Goal: Navigation & Orientation: Find specific page/section

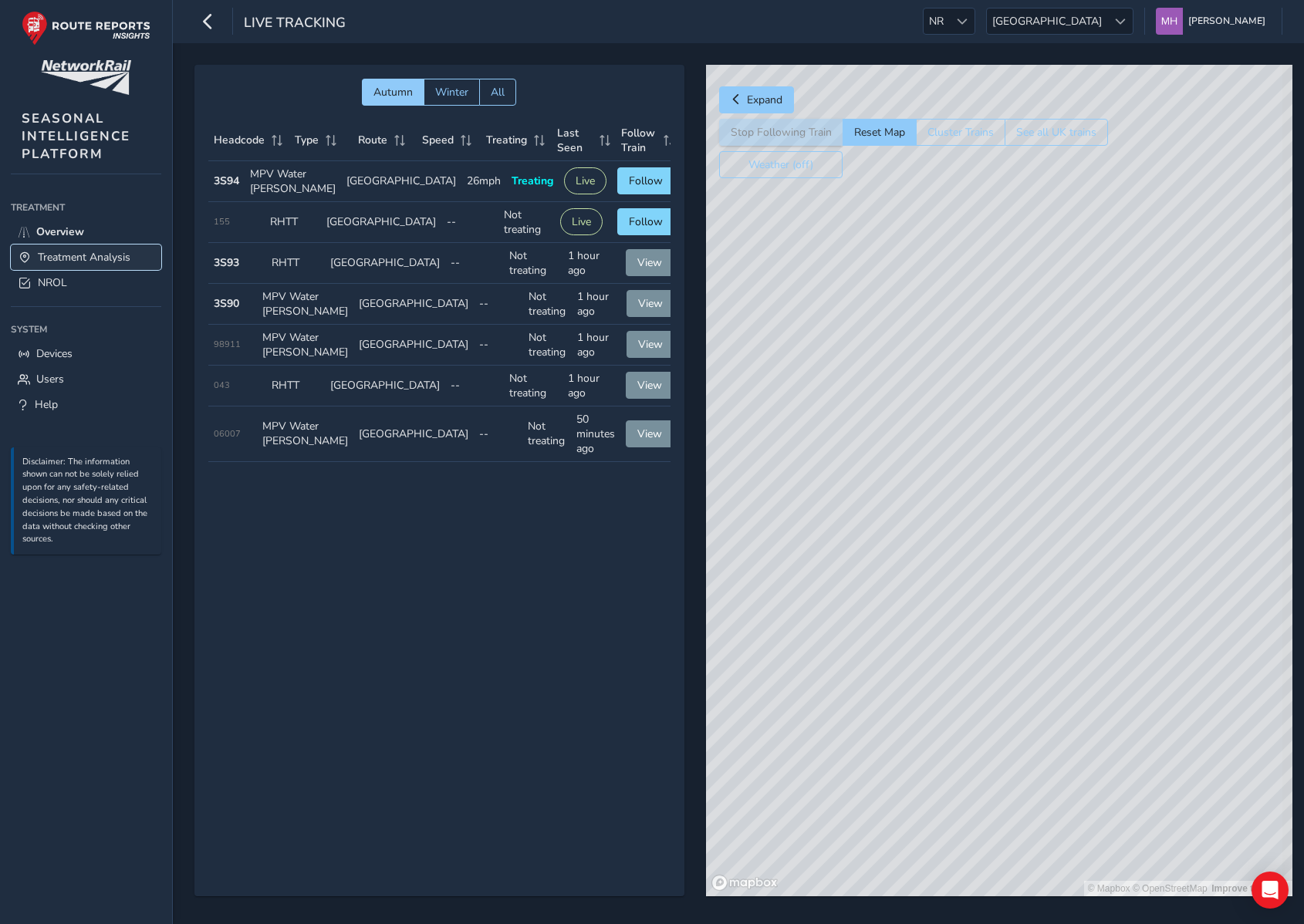
click at [84, 255] on span "Treatment Analysis" at bounding box center [84, 257] width 93 height 15
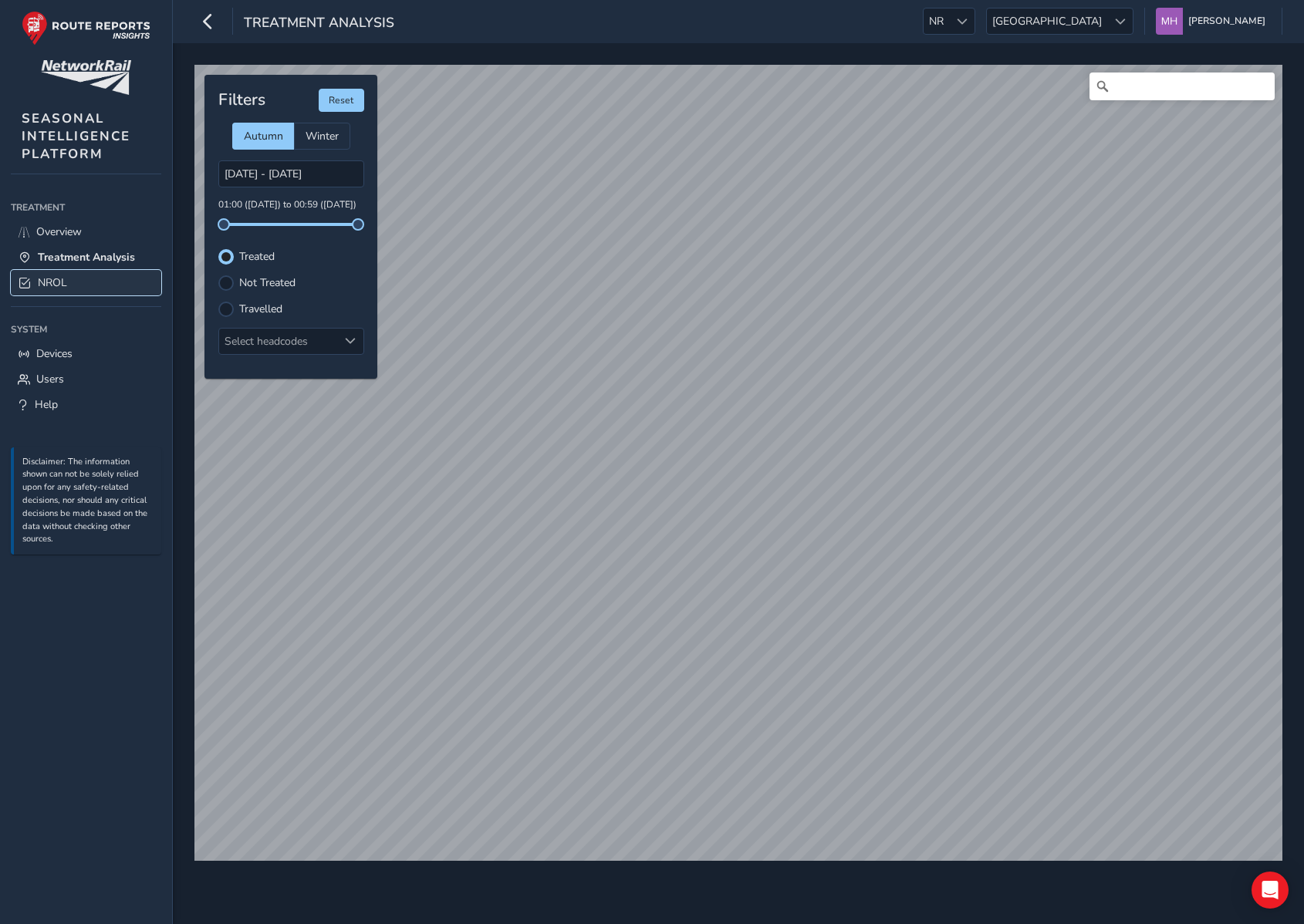
click at [85, 281] on link "NROL" at bounding box center [85, 283] width 151 height 26
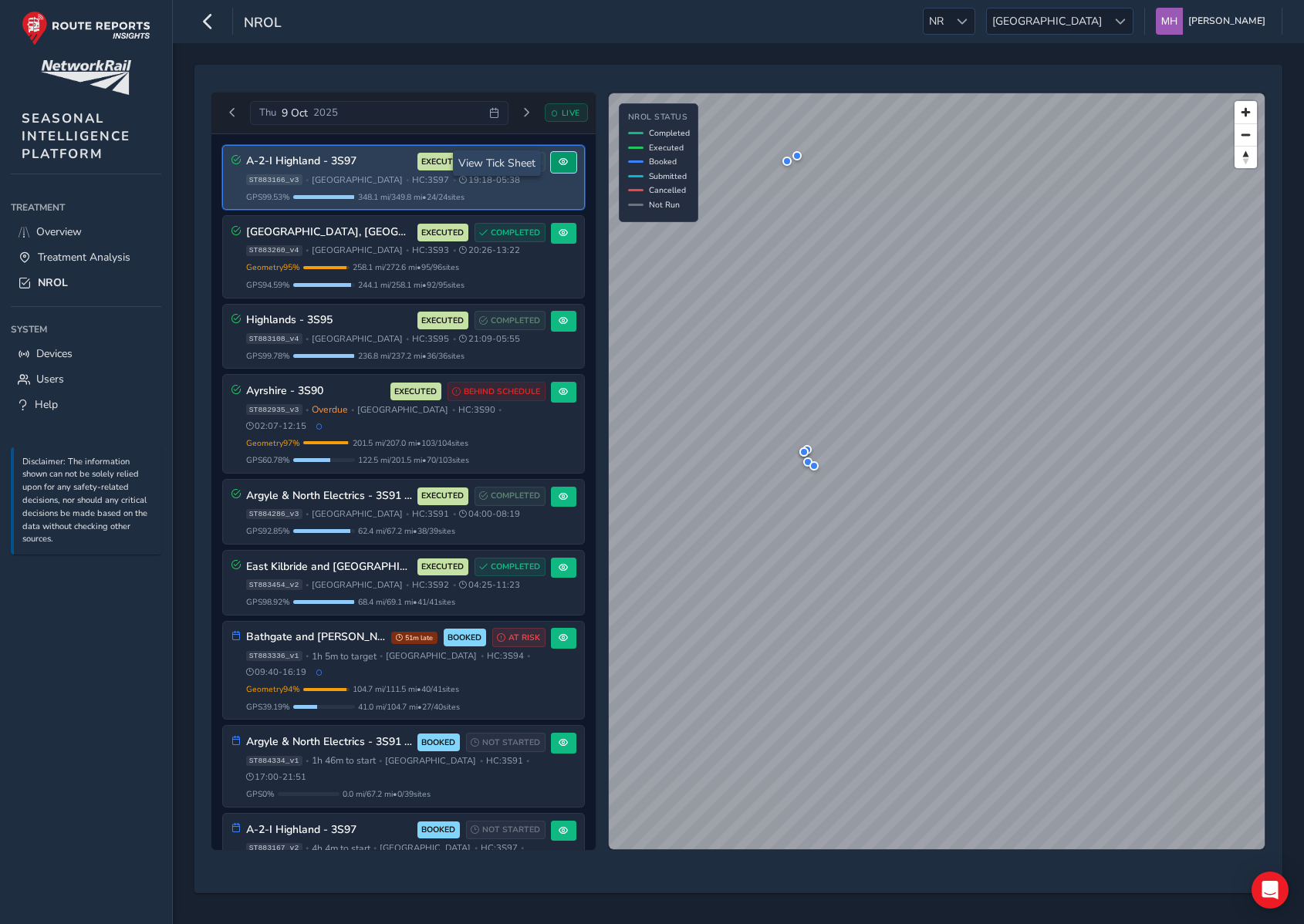
click at [559, 157] on button at bounding box center [563, 163] width 26 height 21
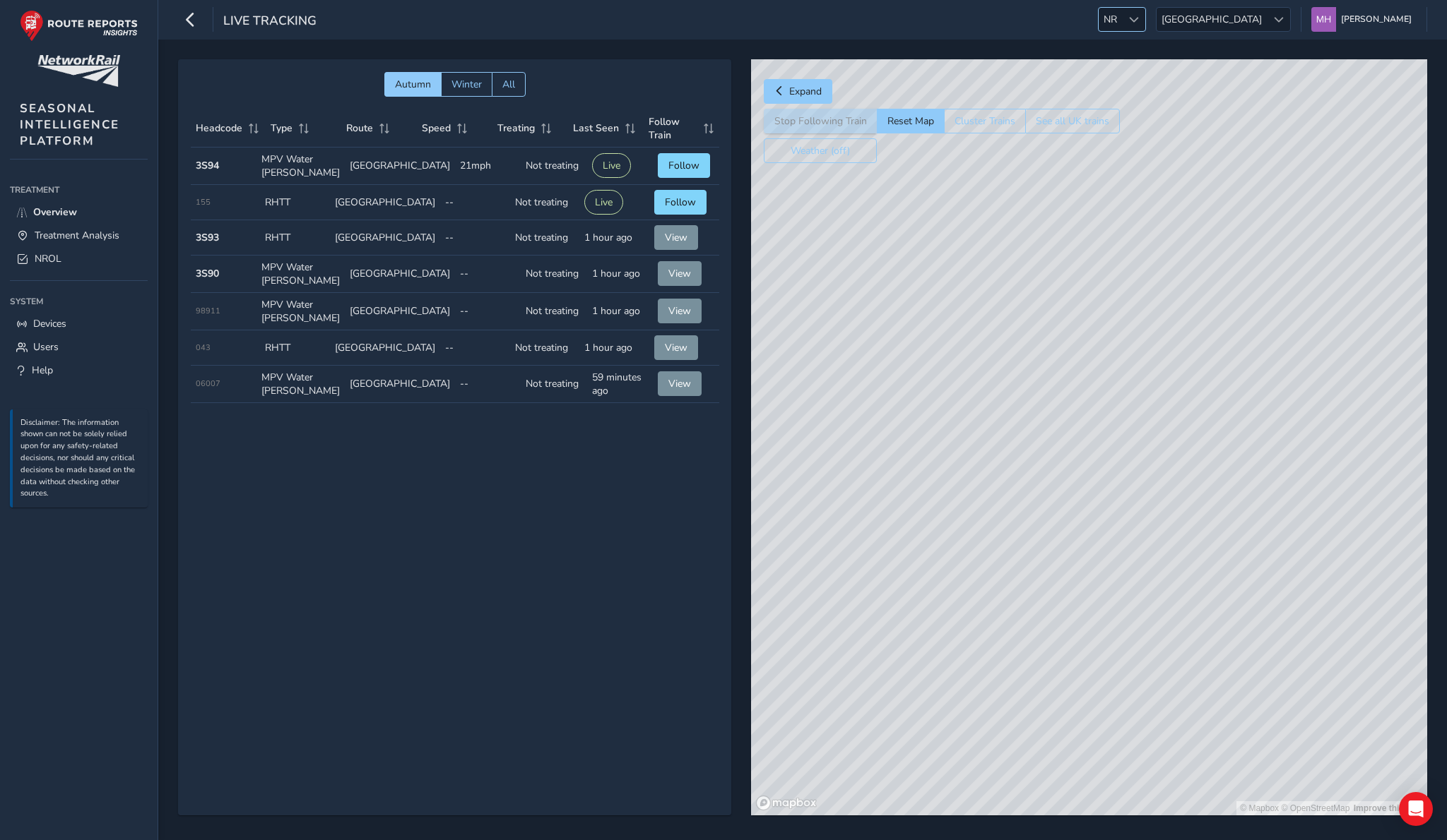
click at [1122, 16] on span "NR" at bounding box center [1110, 19] width 23 height 23
click at [1201, 123] on li "ESS" at bounding box center [1219, 126] width 98 height 23
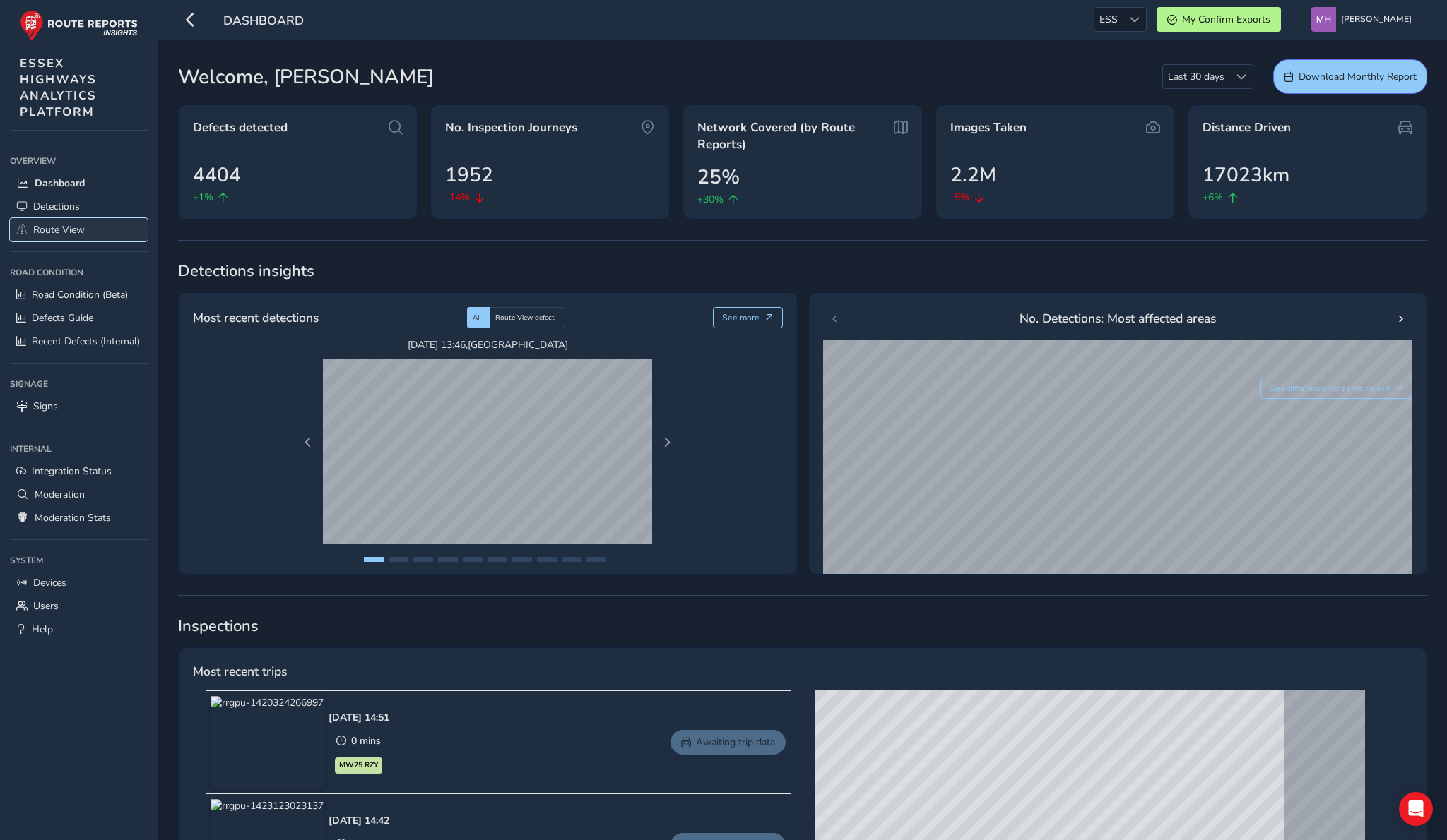
click at [78, 226] on span "Route View" at bounding box center [59, 230] width 52 height 14
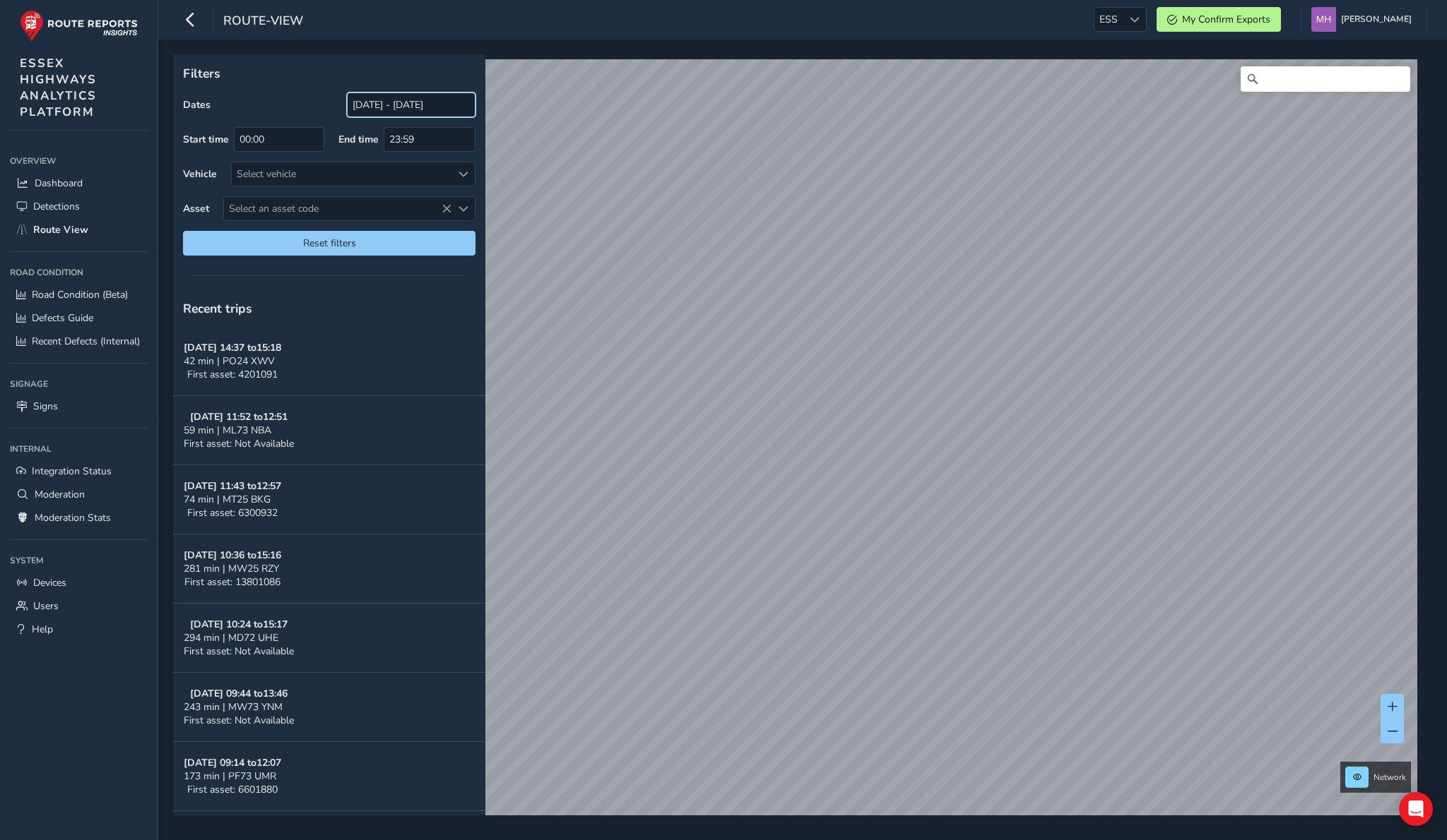
click at [377, 95] on input "[DATE] - [DATE]" at bounding box center [411, 105] width 128 height 25
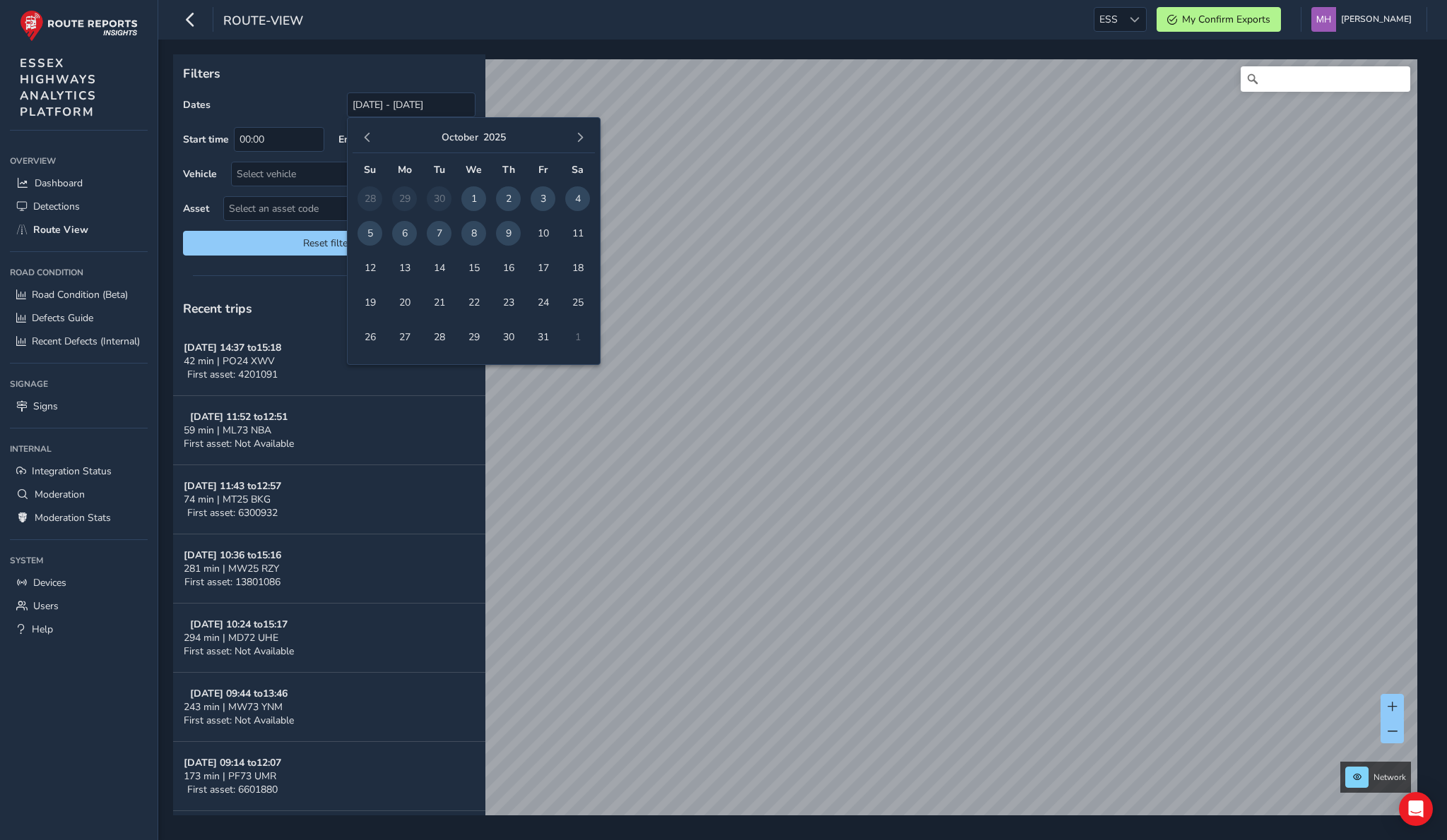
click at [479, 229] on span "8" at bounding box center [473, 233] width 25 height 25
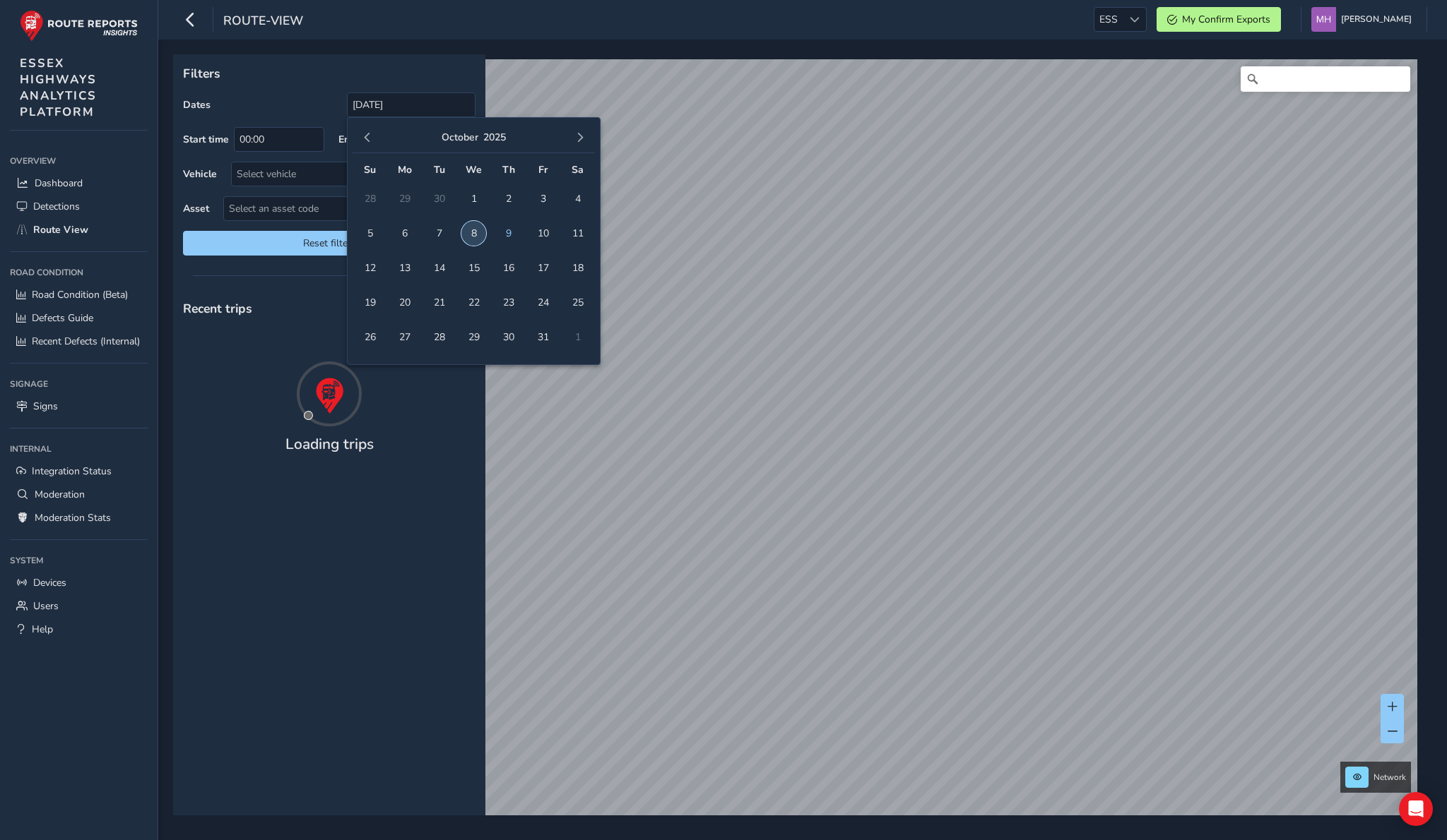
click at [479, 229] on span "8" at bounding box center [473, 233] width 25 height 25
type input "[DATE] - [DATE]"
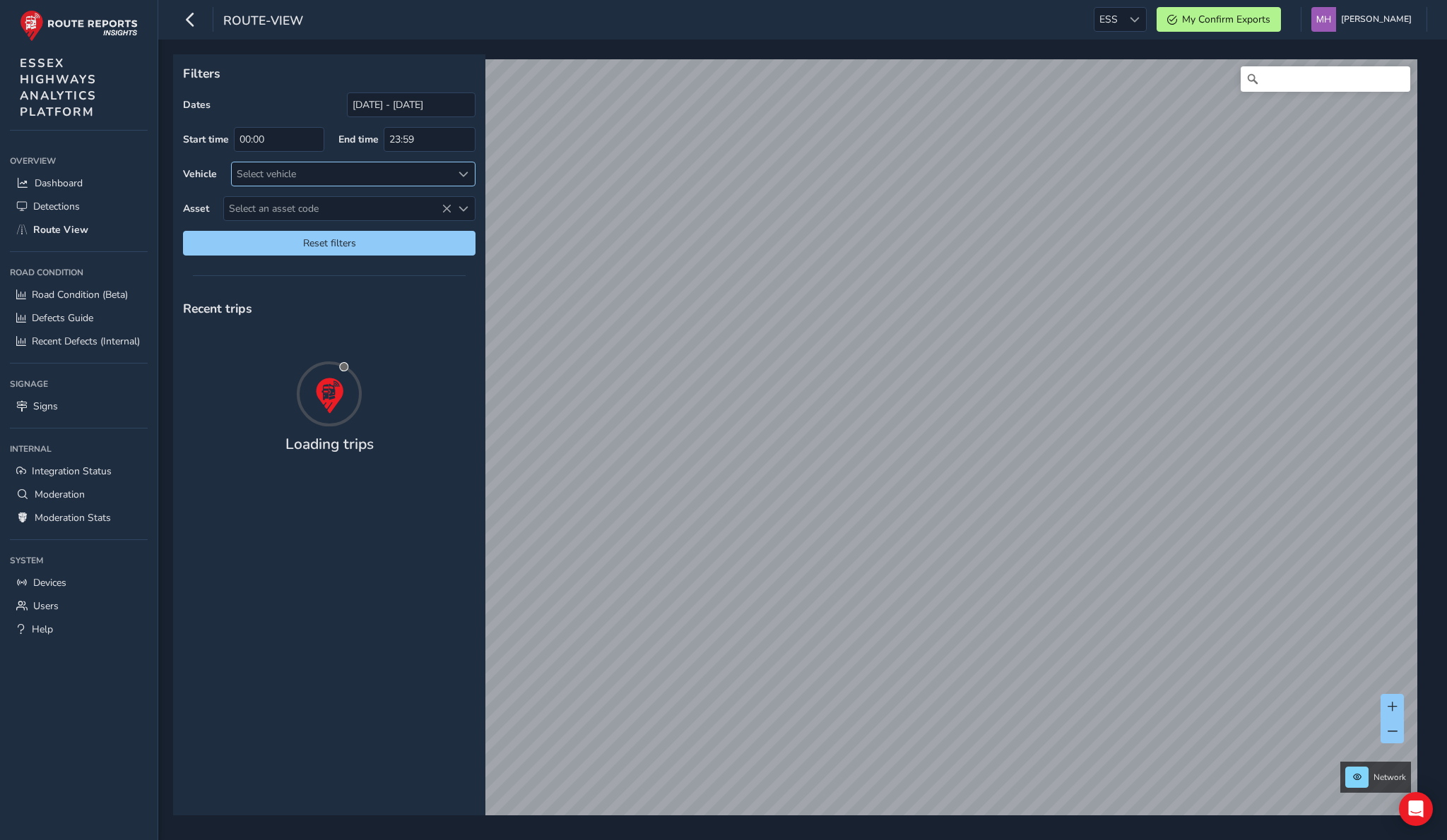
click at [345, 177] on div "Select vehicle" at bounding box center [341, 173] width 219 height 23
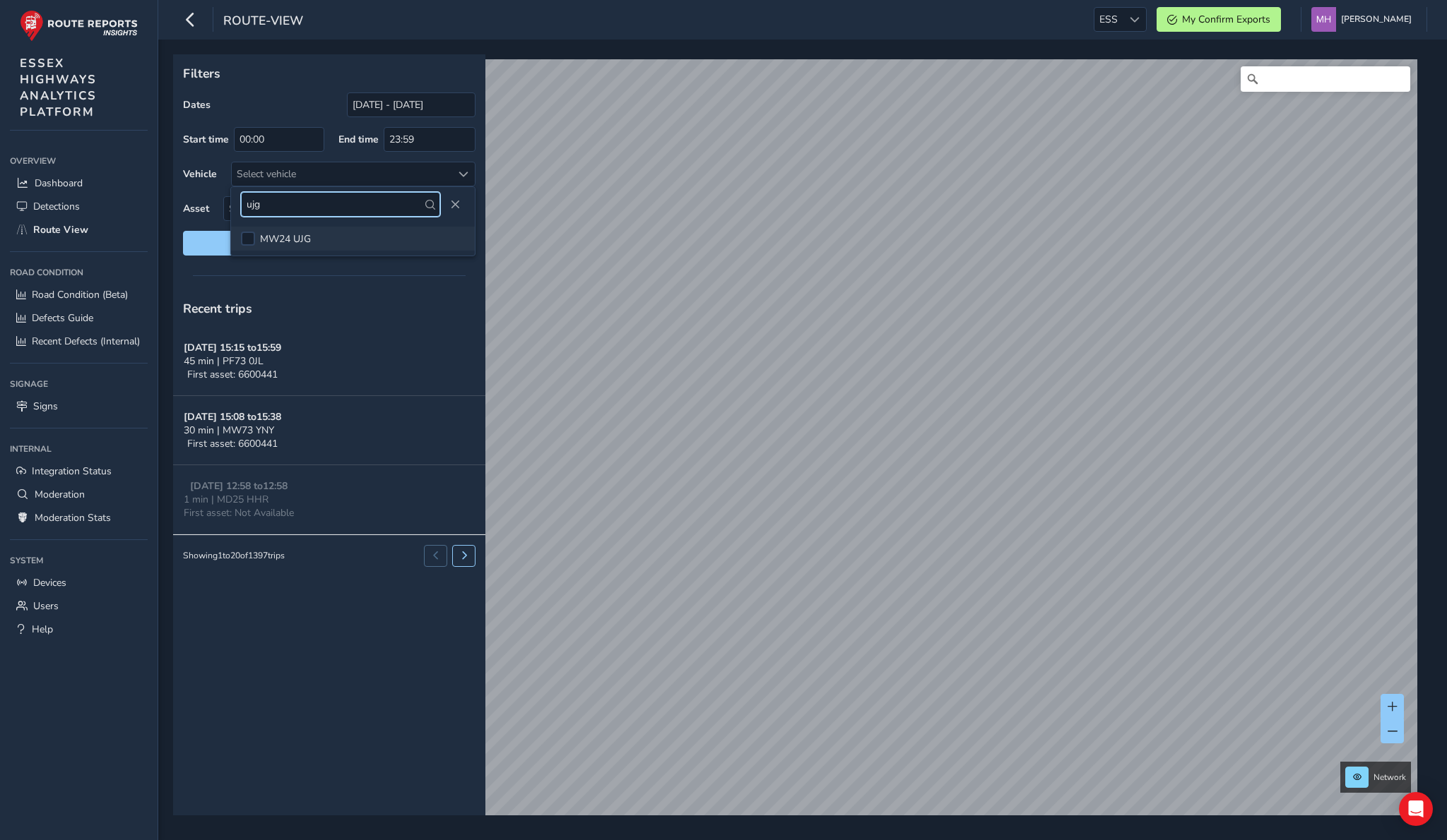
type input "ujg"
click at [345, 231] on li "MW24 UJG" at bounding box center [352, 239] width 244 height 24
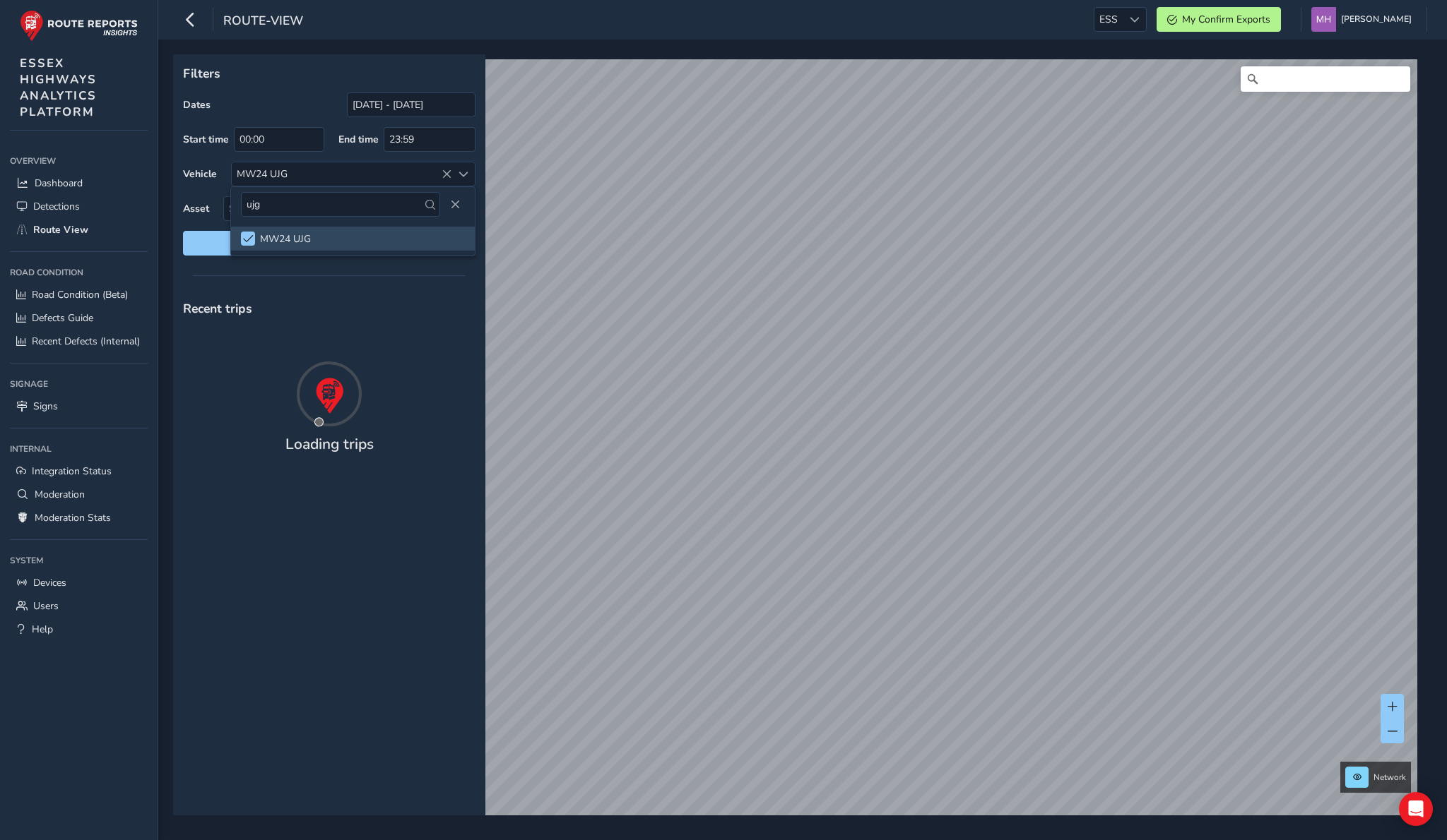
click at [295, 75] on p "Filters" at bounding box center [329, 73] width 293 height 19
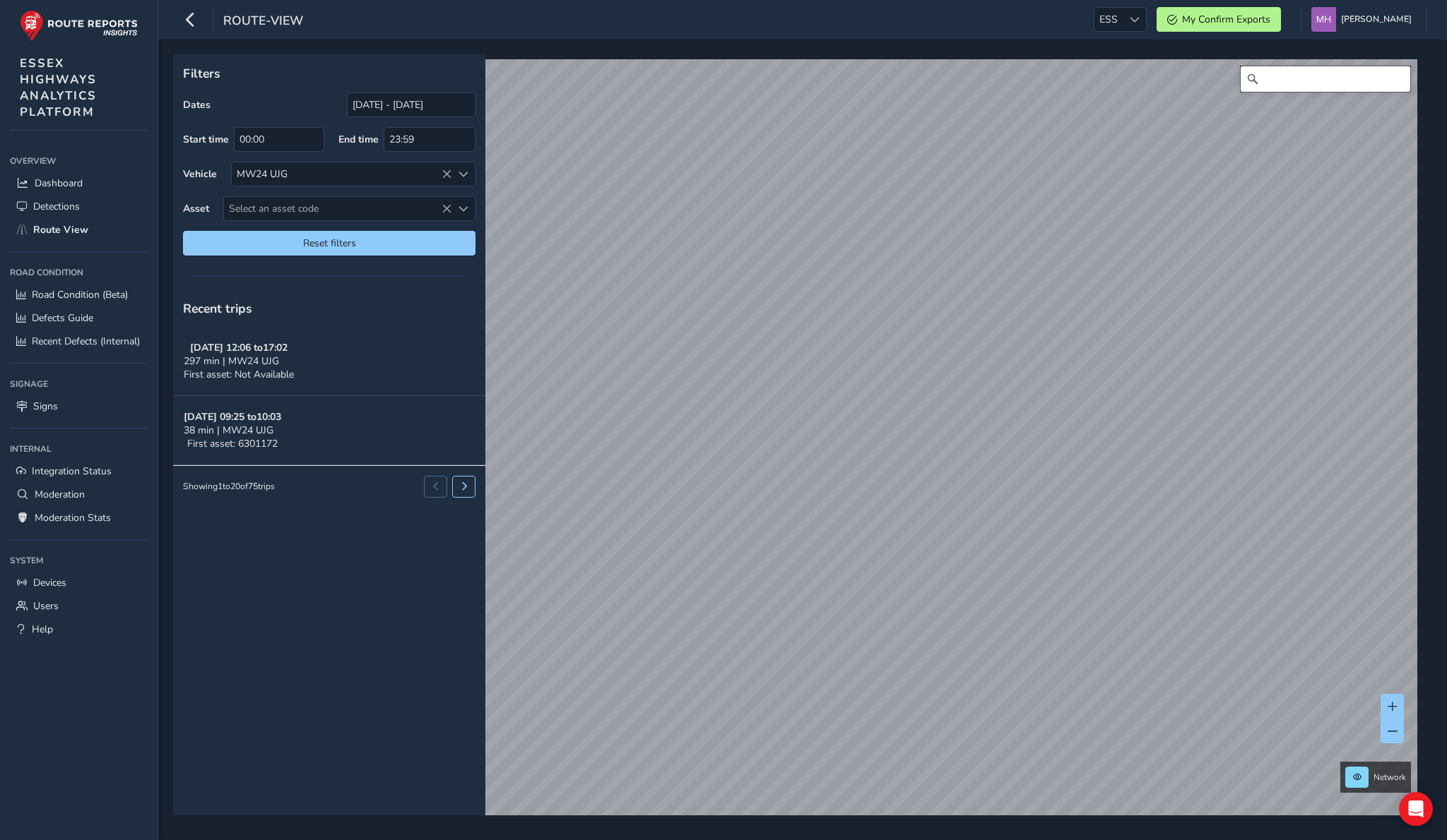
click at [1282, 80] on input "Hae" at bounding box center [1325, 79] width 169 height 26
click at [1291, 82] on input "[STREET_ADDRESS], Yhdistynyt kuningaskunta" at bounding box center [1325, 79] width 169 height 26
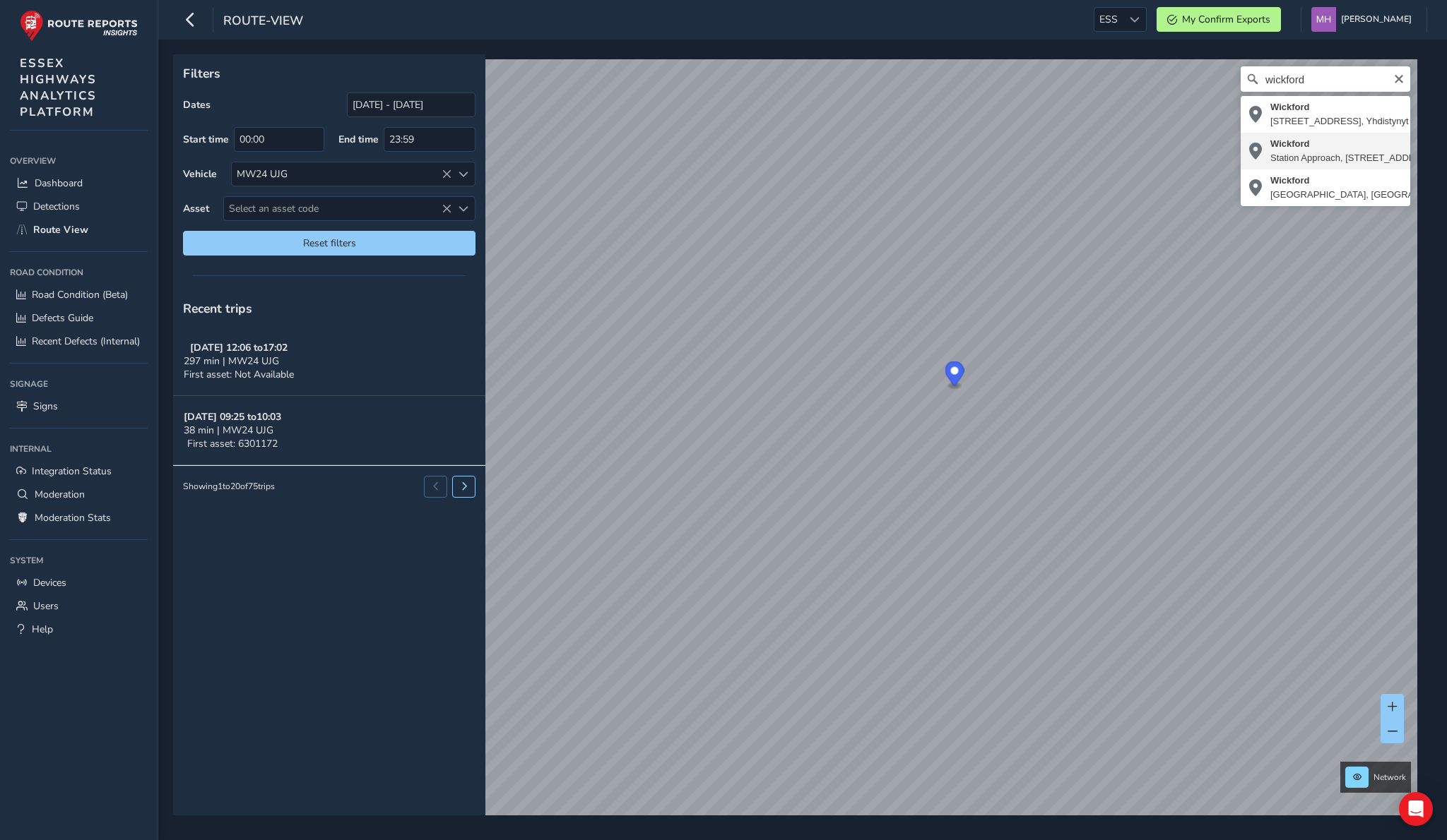
type input "Wickford, [STREET_ADDRESS], [GEOGRAPHIC_DATA]"
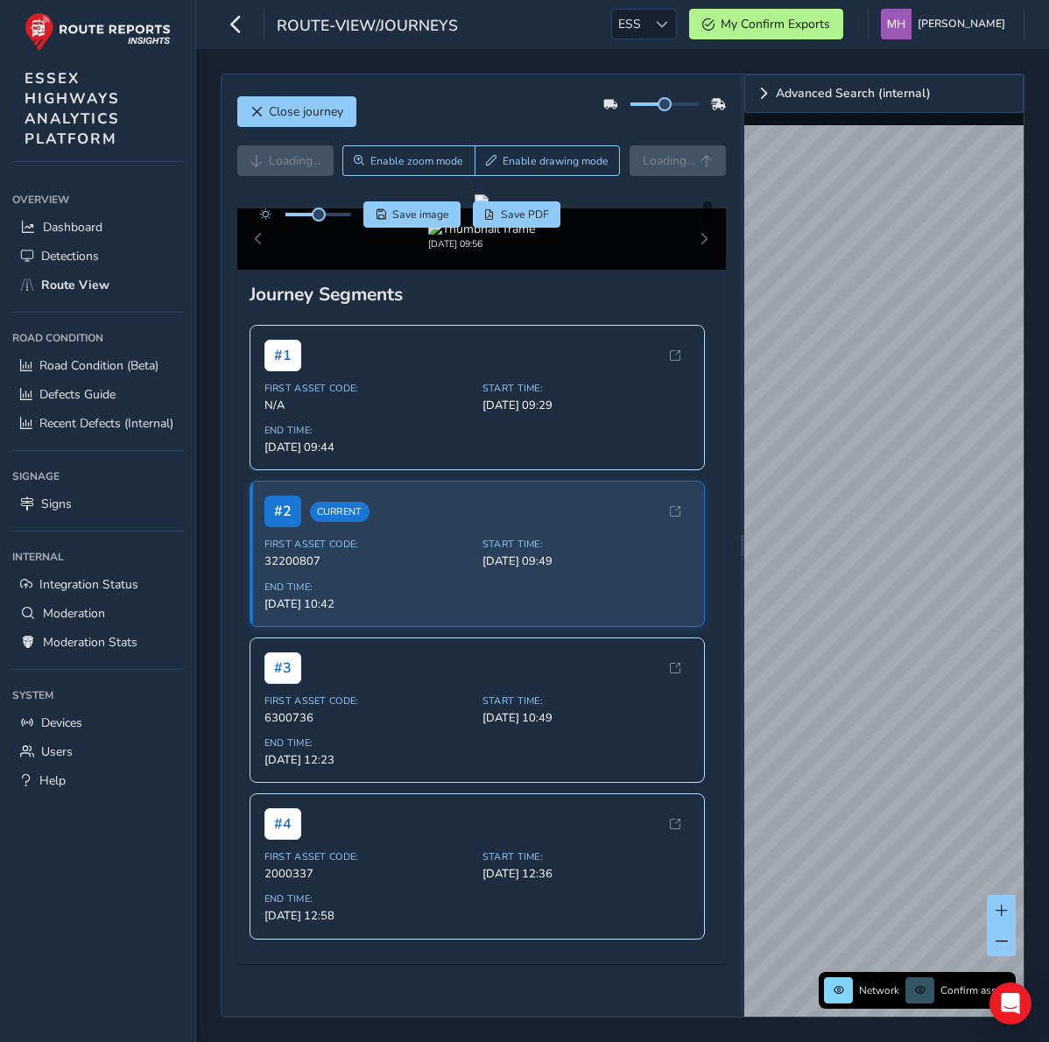
drag, startPoint x: 1046, startPoint y: 145, endPoint x: 1276, endPoint y: 143, distance: 230.4
click at [1048, 143] on html "route-view/journeys ESS ESS My Confirm Exports Mikko Haavisto Colour Scheme: Da…" at bounding box center [524, 521] width 1049 height 1042
click at [1026, 63] on div "Close journey Loading... Enable zoom mode Enable drawing mode Loading... Click …" at bounding box center [622, 545] width 853 height 993
